Goal: Find specific page/section: Find specific page/section

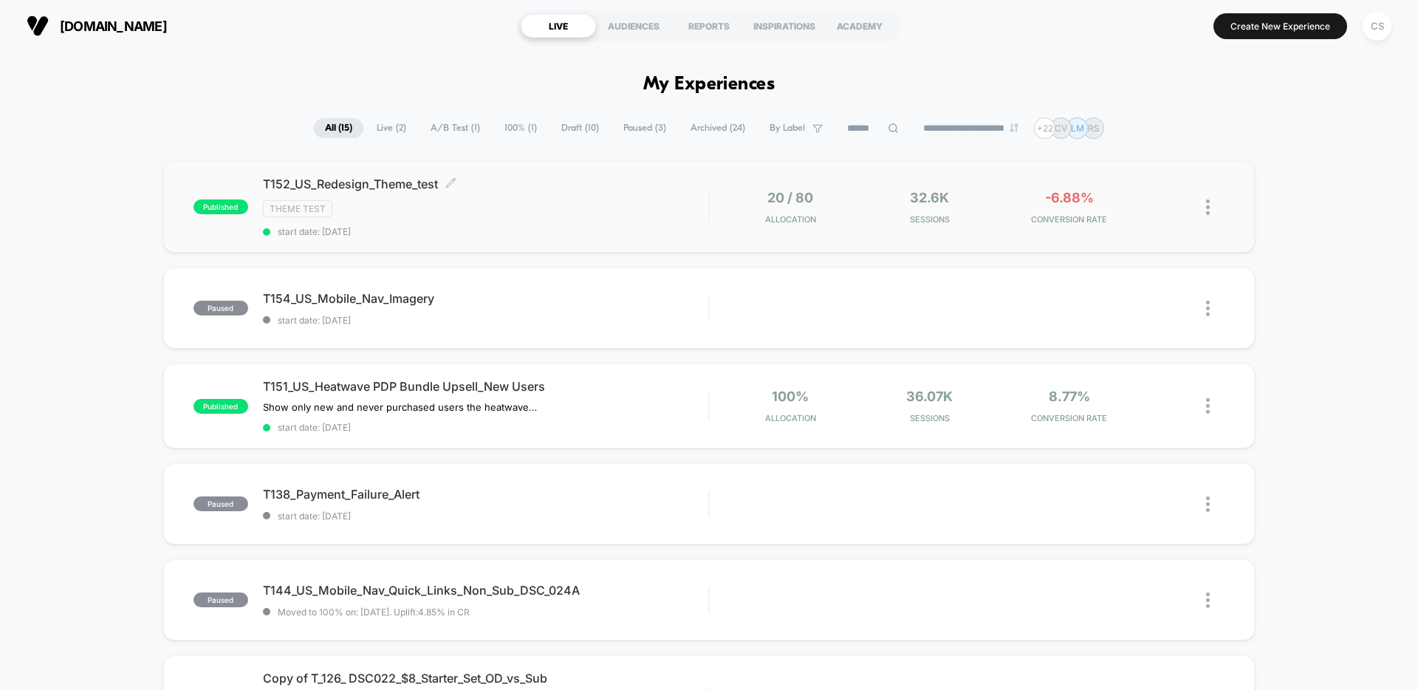
click at [610, 208] on div "Theme Test" at bounding box center [485, 208] width 445 height 17
